Goal: Transaction & Acquisition: Purchase product/service

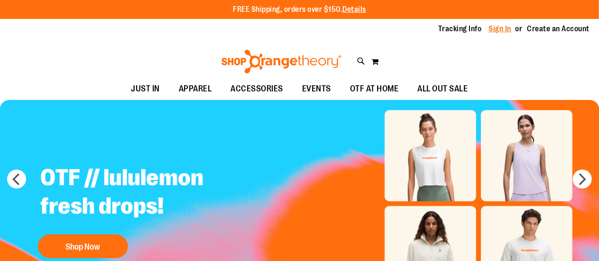
click at [497, 29] on link "Sign In" at bounding box center [500, 29] width 23 height 10
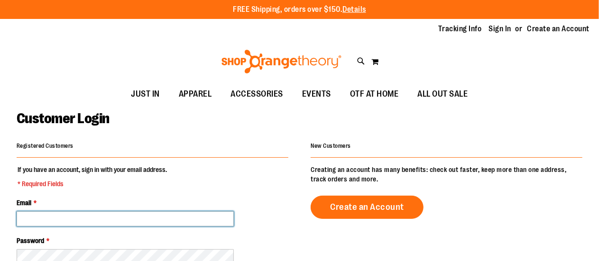
type input "**********"
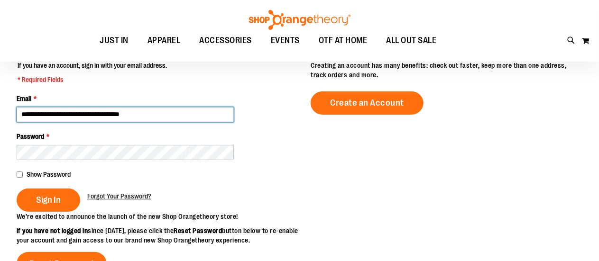
scroll to position [106, 0]
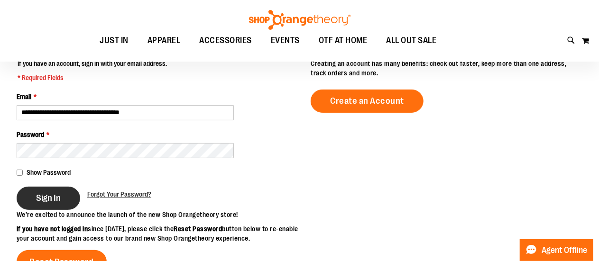
click at [42, 202] on span "Sign In" at bounding box center [48, 198] width 25 height 10
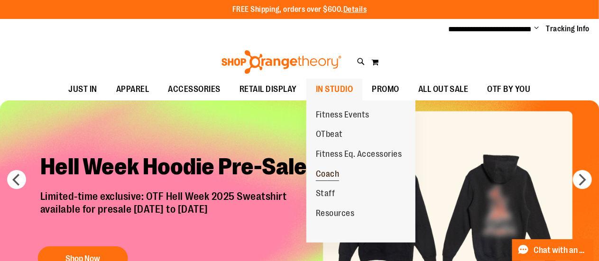
click at [332, 169] on span "Coach" at bounding box center [328, 175] width 24 height 12
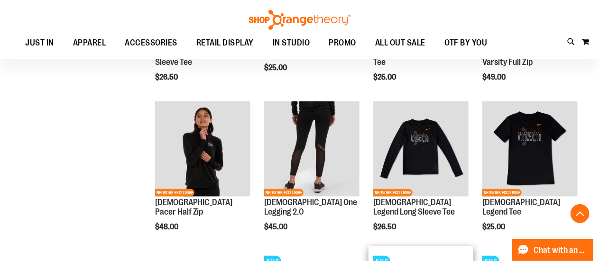
scroll to position [388, 0]
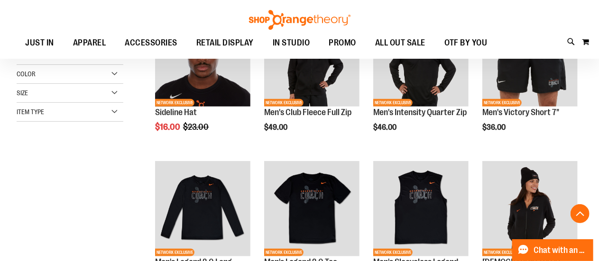
scroll to position [188, 0]
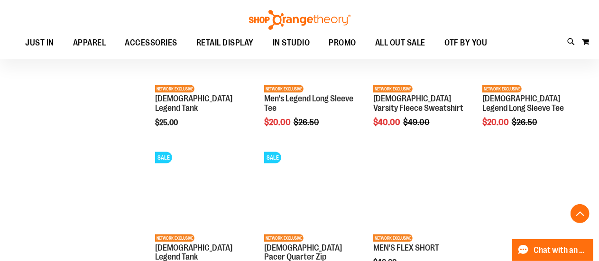
scroll to position [639, 0]
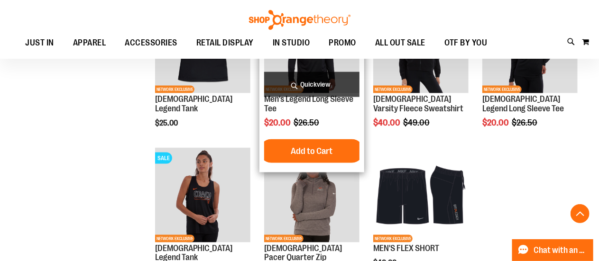
click at [313, 126] on span "$26.50" at bounding box center [307, 122] width 27 height 9
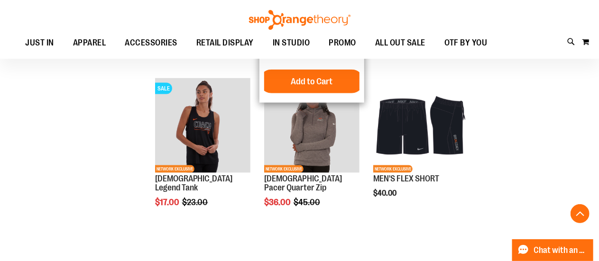
scroll to position [710, 0]
